Goal: Information Seeking & Learning: Learn about a topic

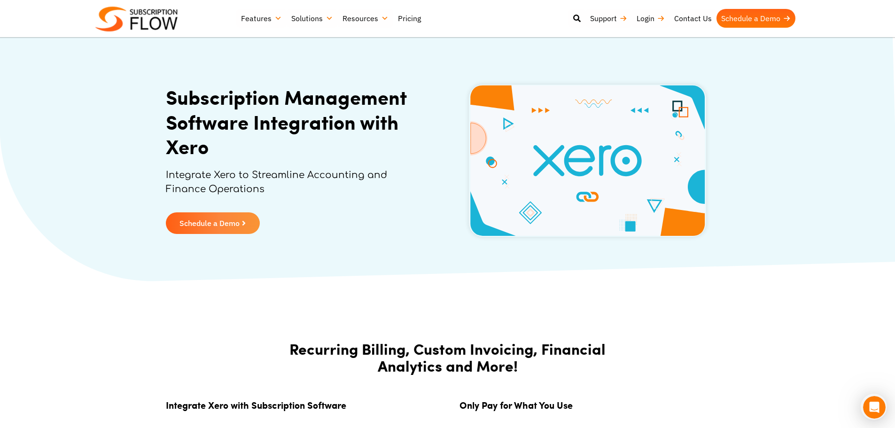
click at [411, 17] on link "Pricing" at bounding box center [409, 18] width 32 height 19
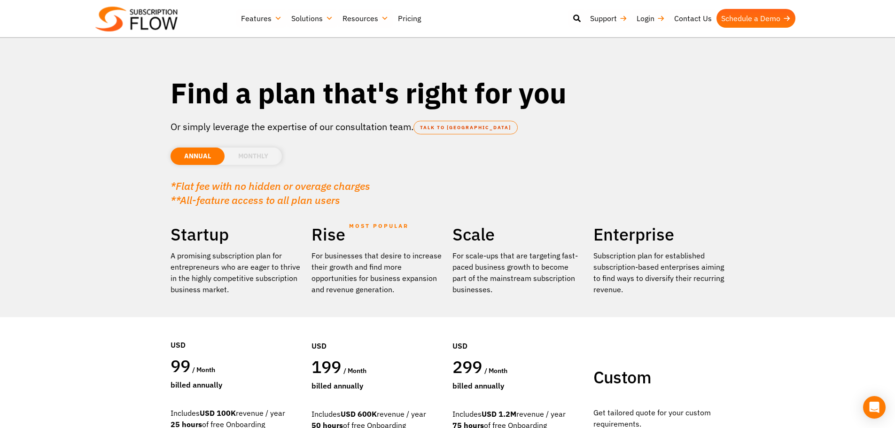
click at [249, 158] on li "MONTHLY" at bounding box center [253, 155] width 57 height 17
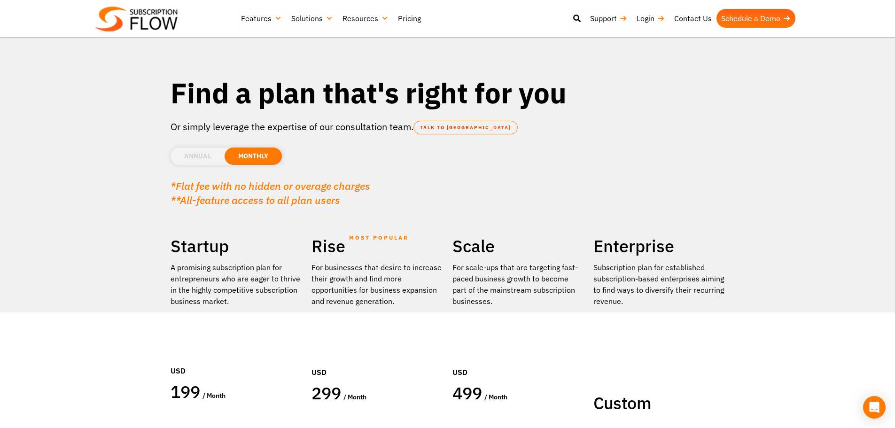
click at [198, 158] on li "ANNUAL" at bounding box center [198, 155] width 54 height 17
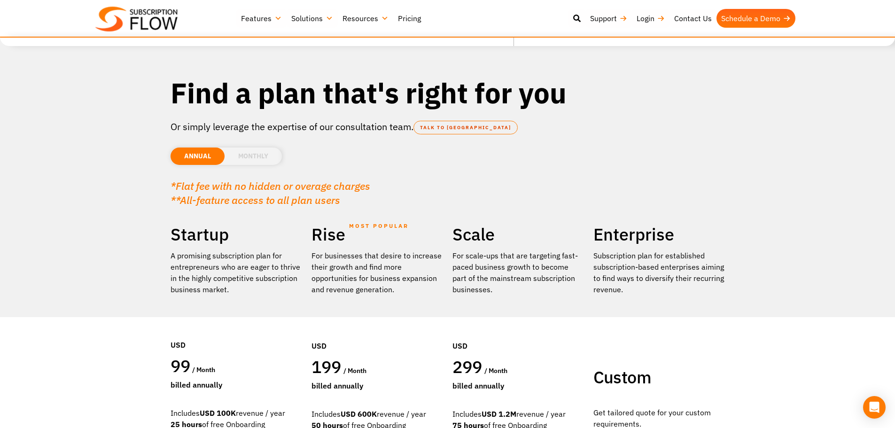
click at [352, 16] on link "Resources" at bounding box center [365, 18] width 55 height 19
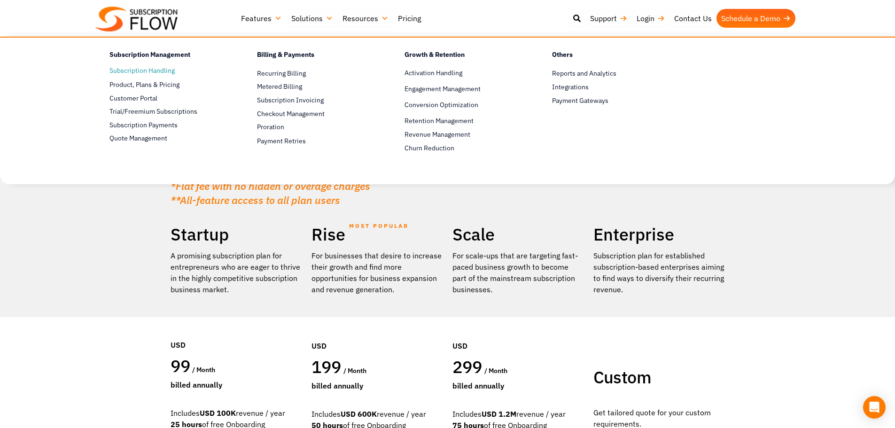
click at [140, 71] on link "Subscription Handling" at bounding box center [166, 70] width 115 height 11
